Goal: Find specific page/section: Find specific page/section

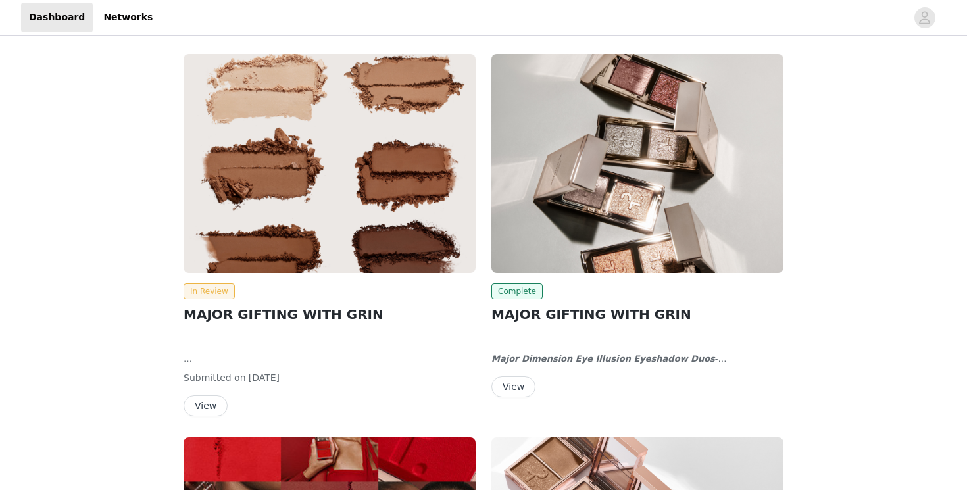
click at [197, 408] on button "View" at bounding box center [205, 405] width 44 height 21
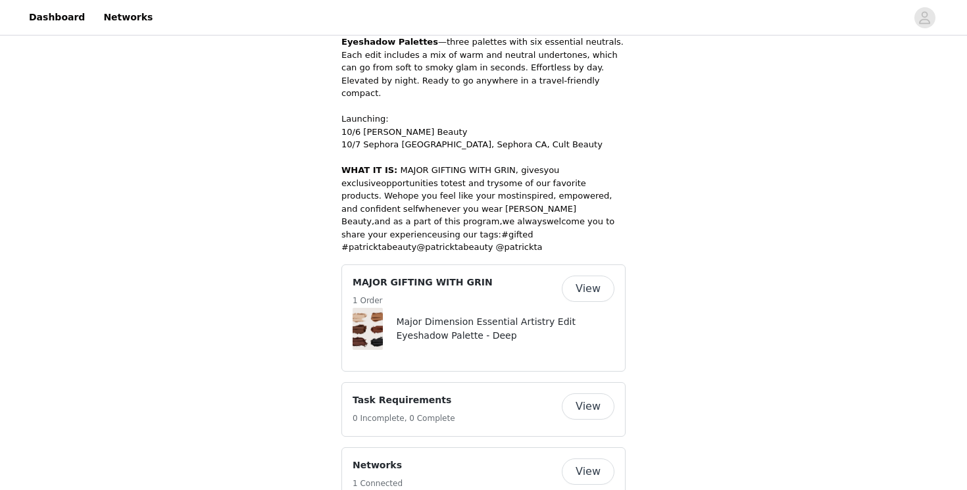
scroll to position [646, 0]
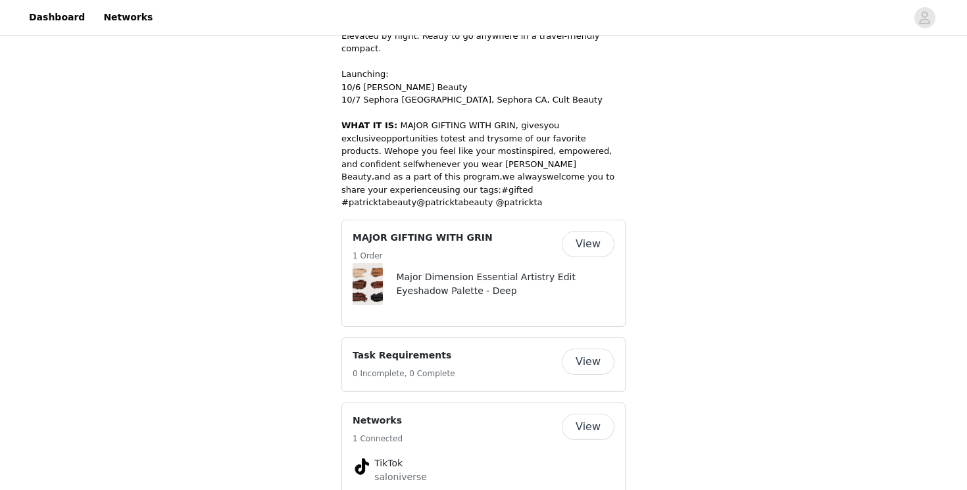
click at [581, 231] on button "View" at bounding box center [588, 244] width 53 height 26
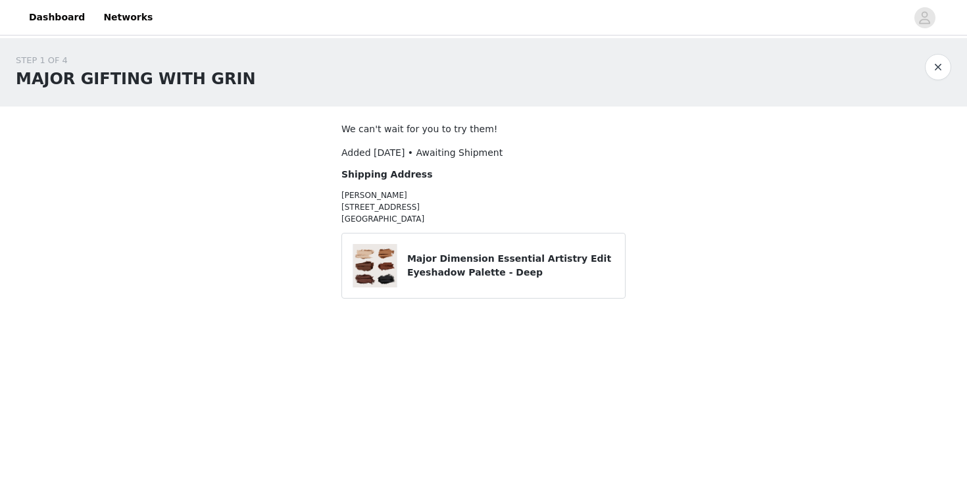
click at [425, 280] on div "Major Dimension Essential Artistry Edit Eyeshadow Palette - Deep" at bounding box center [483, 265] width 262 height 43
click at [385, 268] on img at bounding box center [374, 265] width 43 height 43
click at [946, 72] on button "button" at bounding box center [938, 67] width 26 height 26
